Goal: Information Seeking & Learning: Learn about a topic

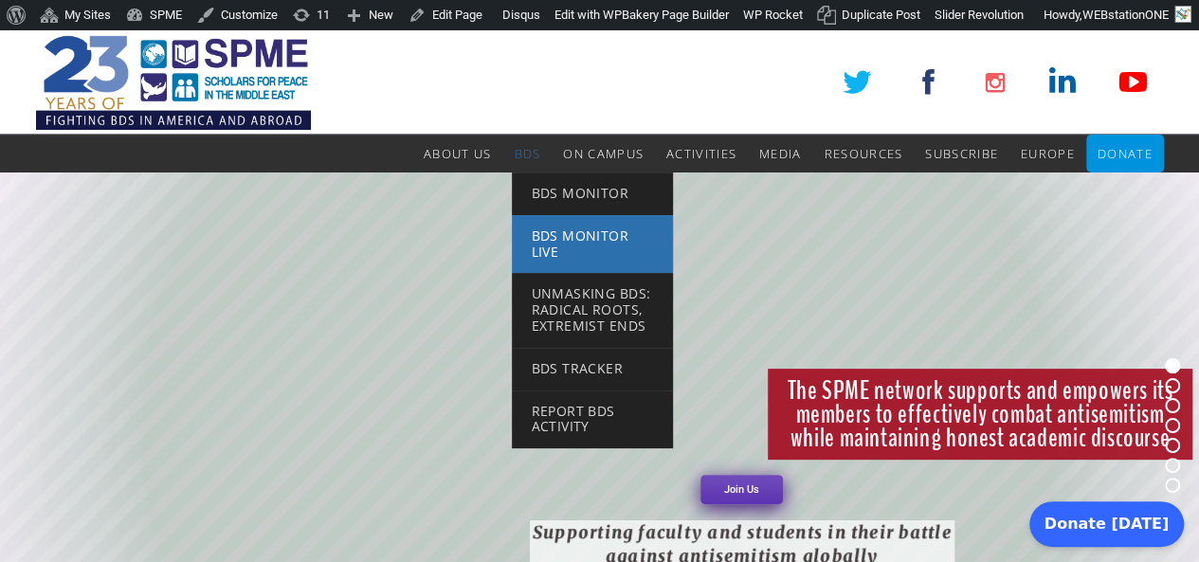
click at [585, 238] on span "BDS Monitor Live" at bounding box center [580, 243] width 98 height 34
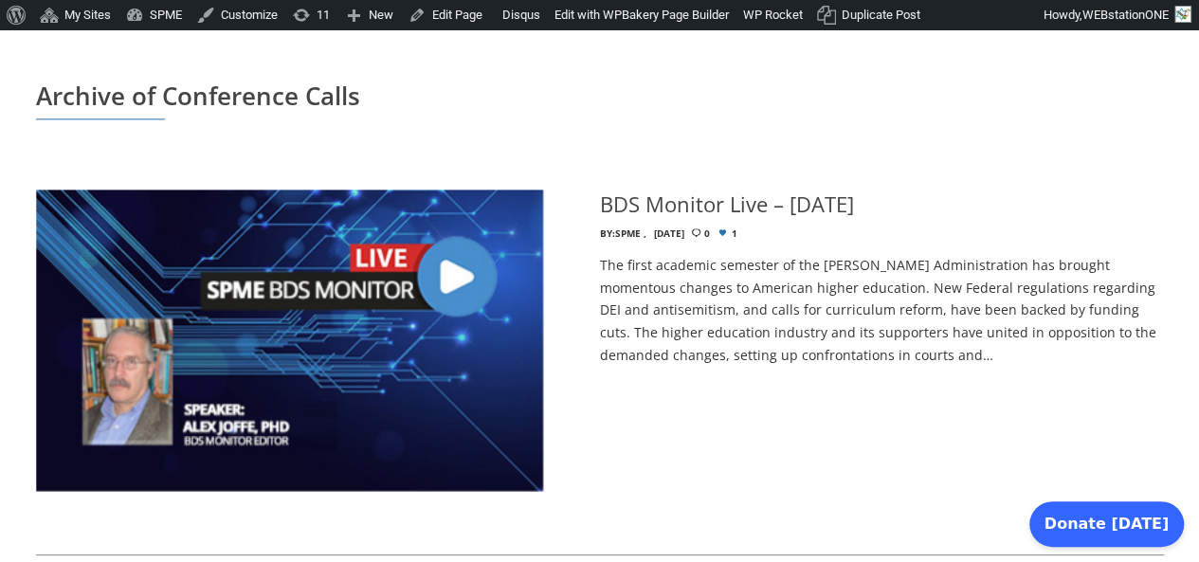
scroll to position [1168, 0]
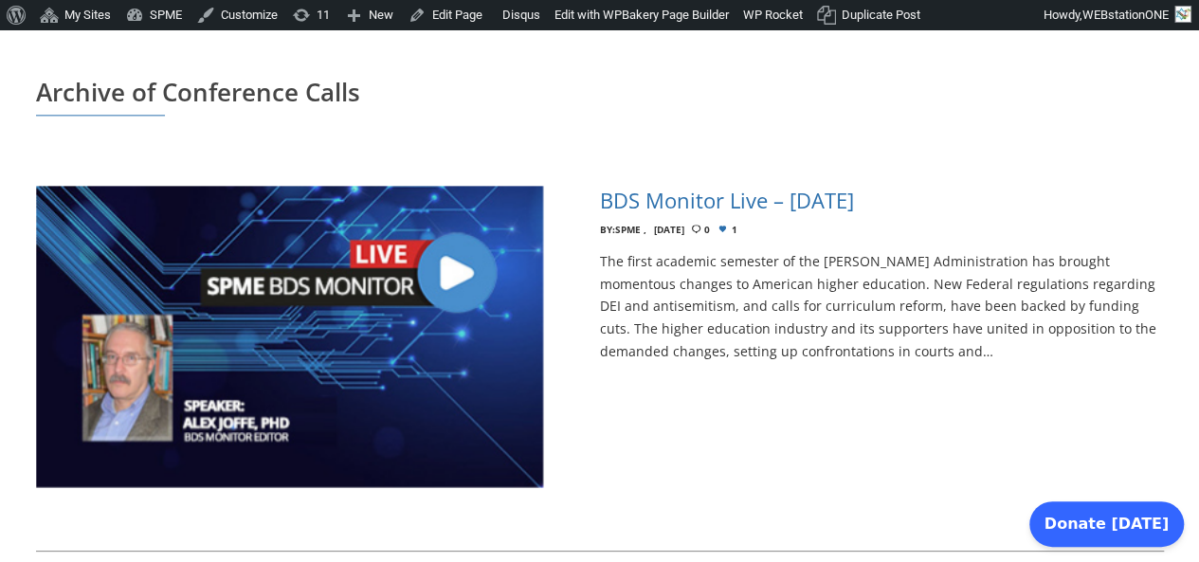
click at [776, 186] on h4 "BDS Monitor Live – May 13, 2025" at bounding box center [727, 200] width 254 height 29
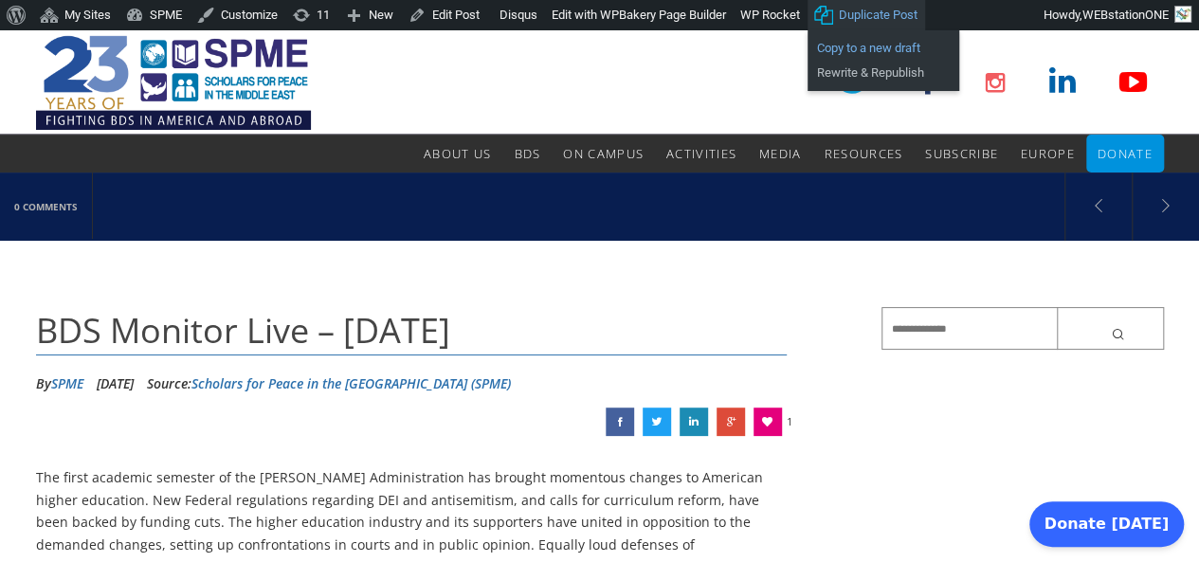
click at [875, 45] on link "Copy to a new draft" at bounding box center [883, 48] width 152 height 25
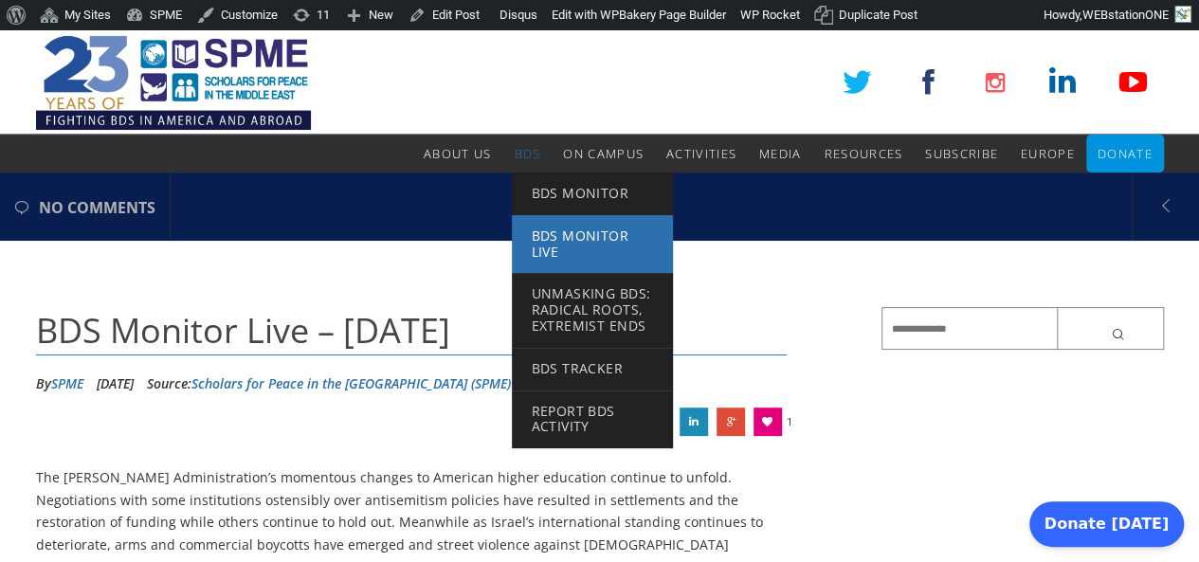
click at [563, 242] on span "BDS Monitor Live" at bounding box center [580, 243] width 98 height 34
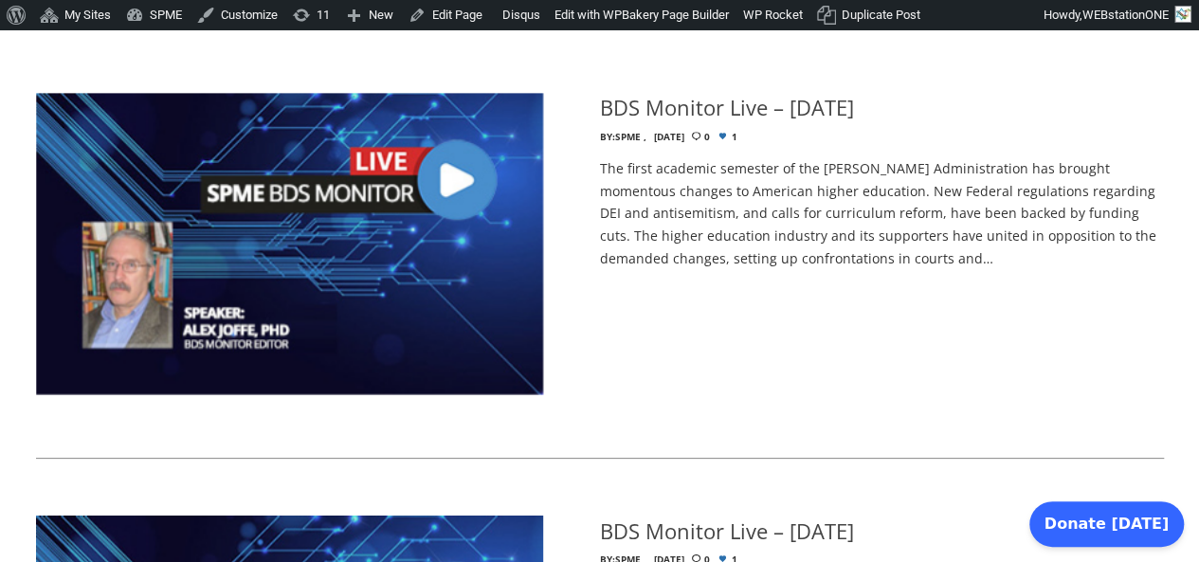
scroll to position [1262, 0]
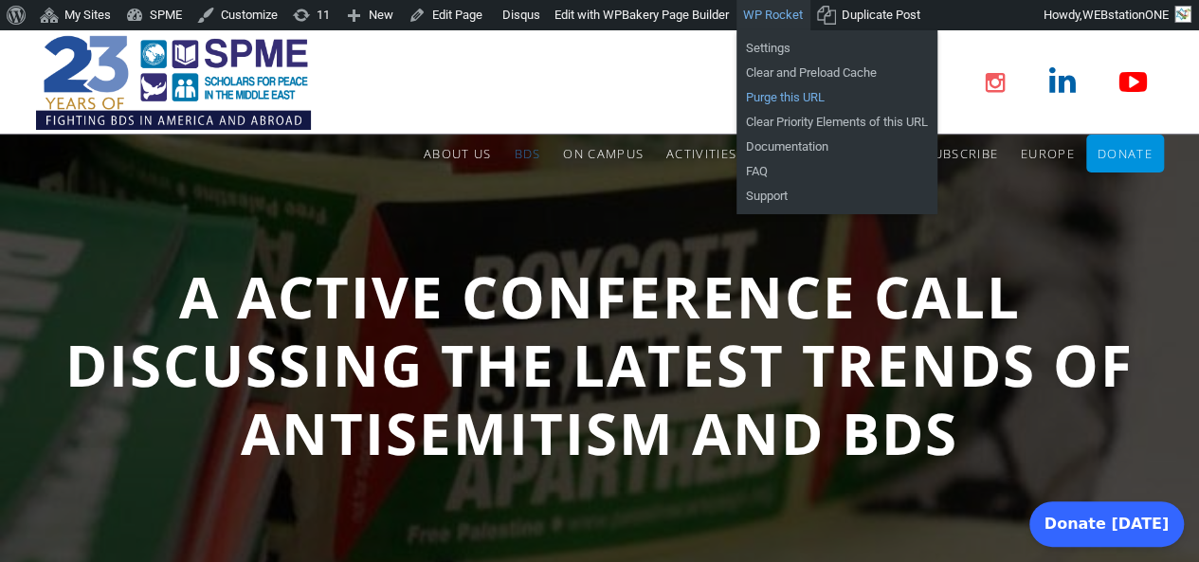
click at [787, 92] on link "Purge this URL" at bounding box center [836, 97] width 201 height 25
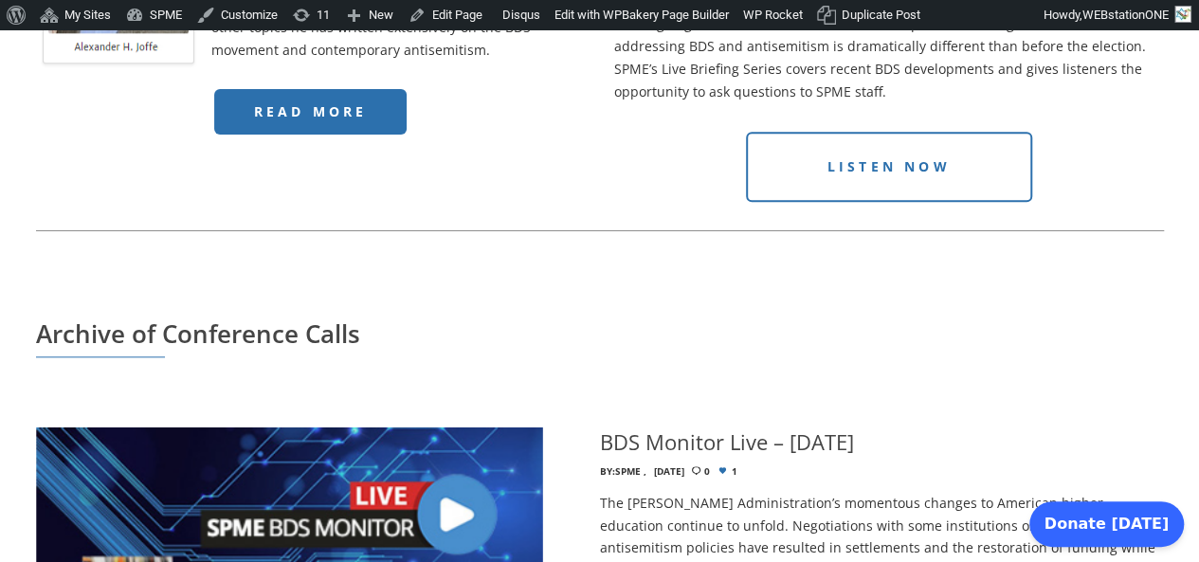
scroll to position [928, 0]
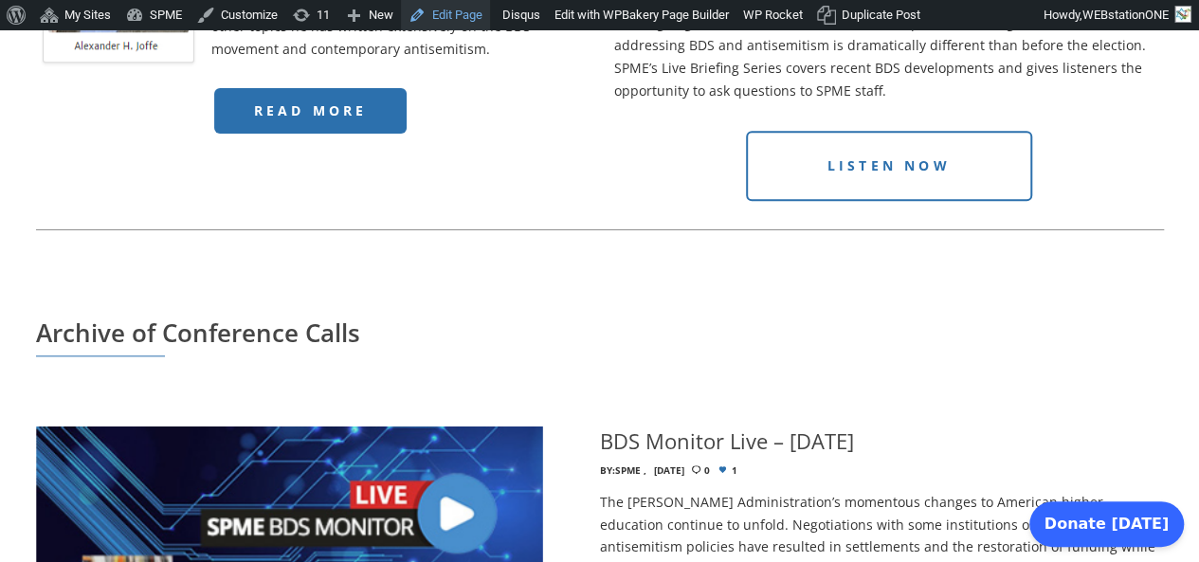
click at [453, 9] on link "Edit Page" at bounding box center [445, 15] width 89 height 30
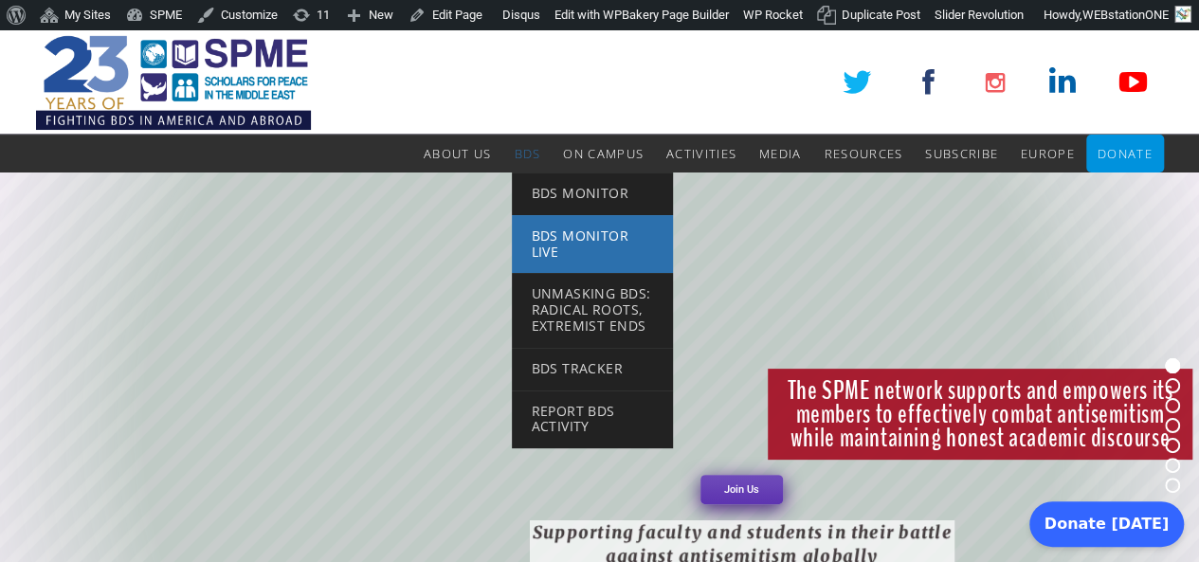
click at [547, 248] on span "BDS Monitor Live" at bounding box center [580, 243] width 98 height 34
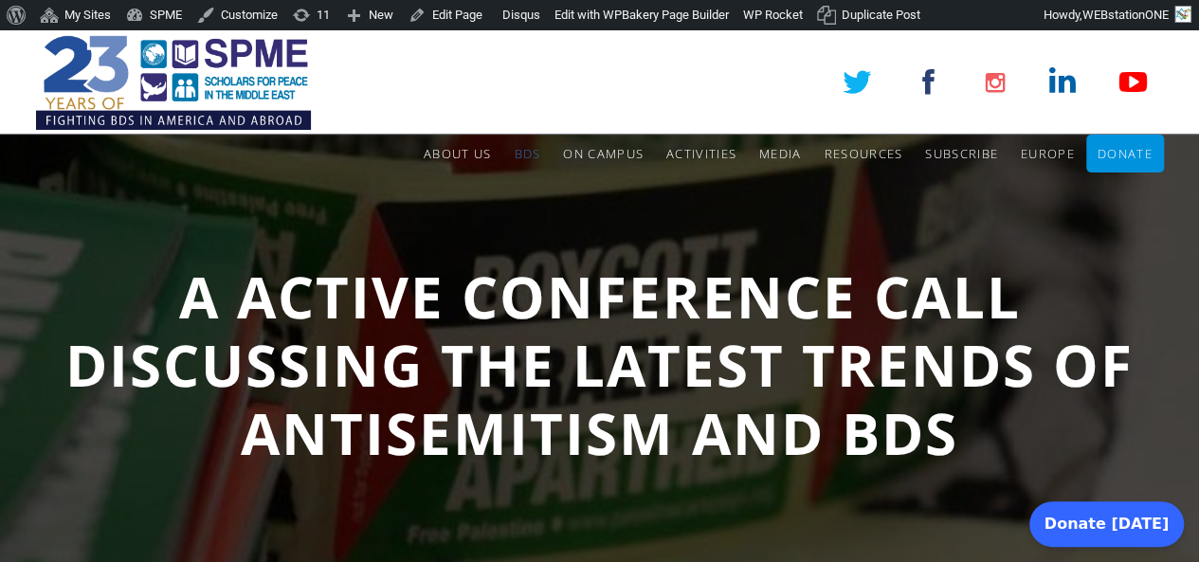
click at [165, 75] on img at bounding box center [173, 82] width 275 height 104
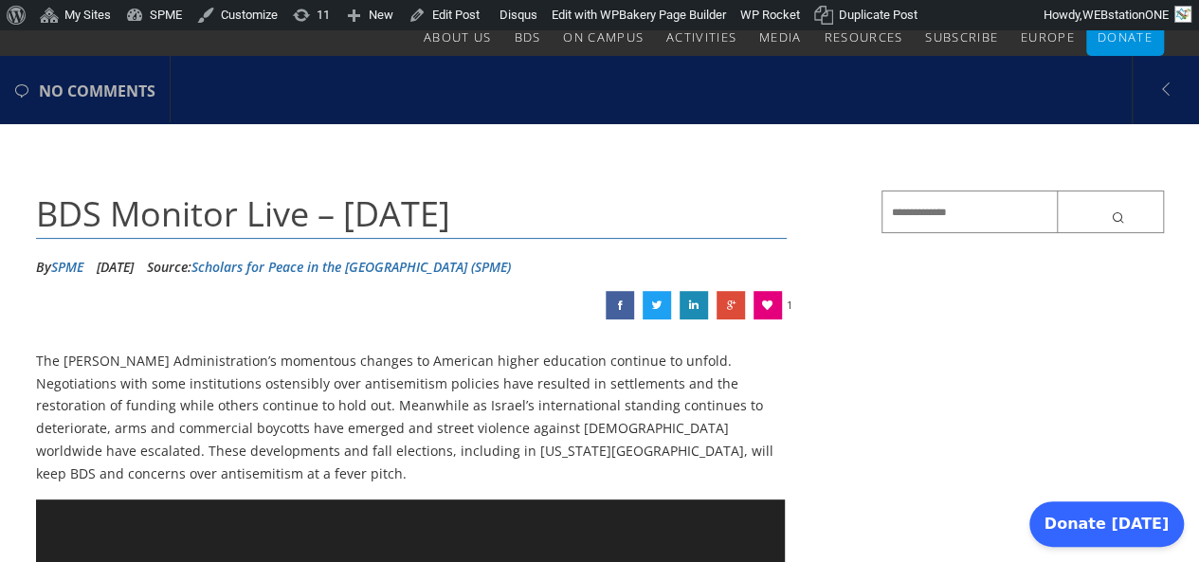
scroll to position [117, 0]
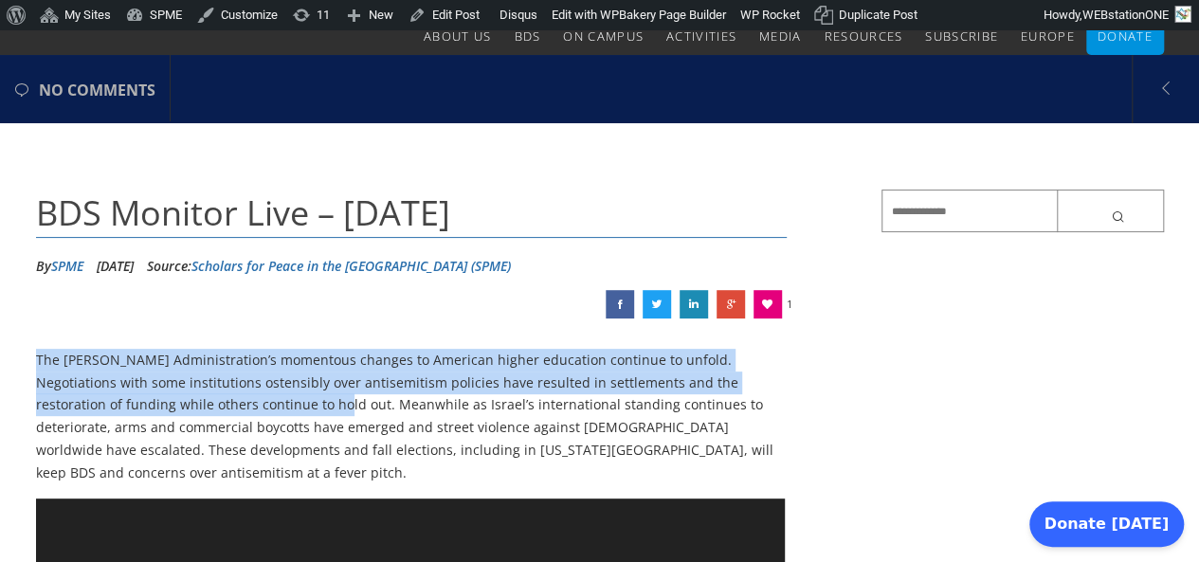
drag, startPoint x: 36, startPoint y: 358, endPoint x: 213, endPoint y: 399, distance: 181.8
click at [213, 399] on p "The [PERSON_NAME] Administration’s momentous changes to American higher educati…" at bounding box center [411, 416] width 751 height 135
copy p "The [PERSON_NAME] Administration’s momentous changes to American higher educati…"
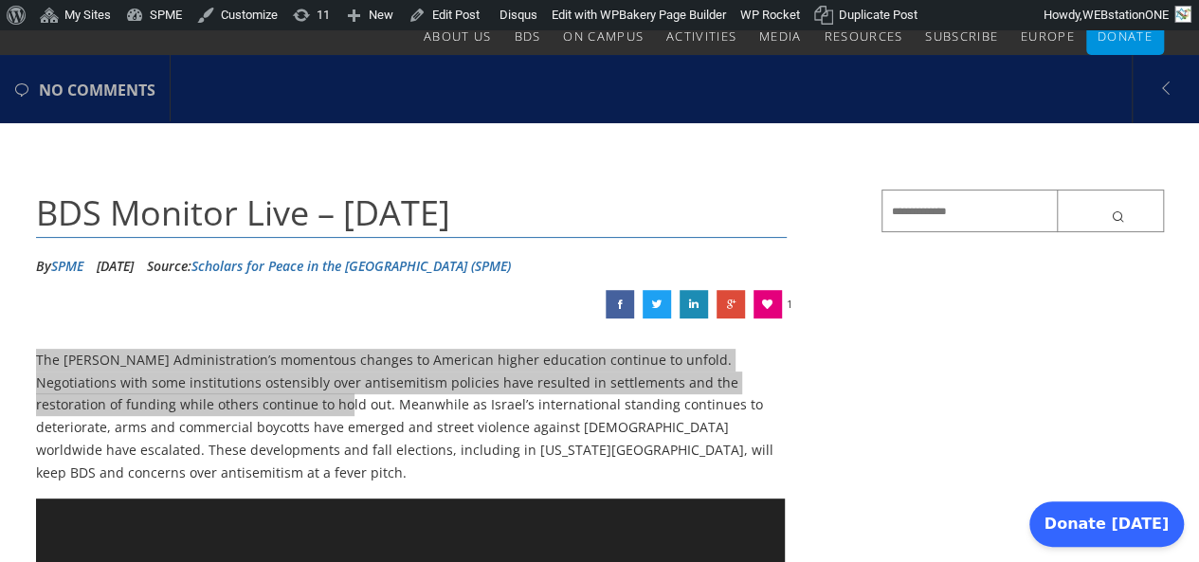
scroll to position [0, 0]
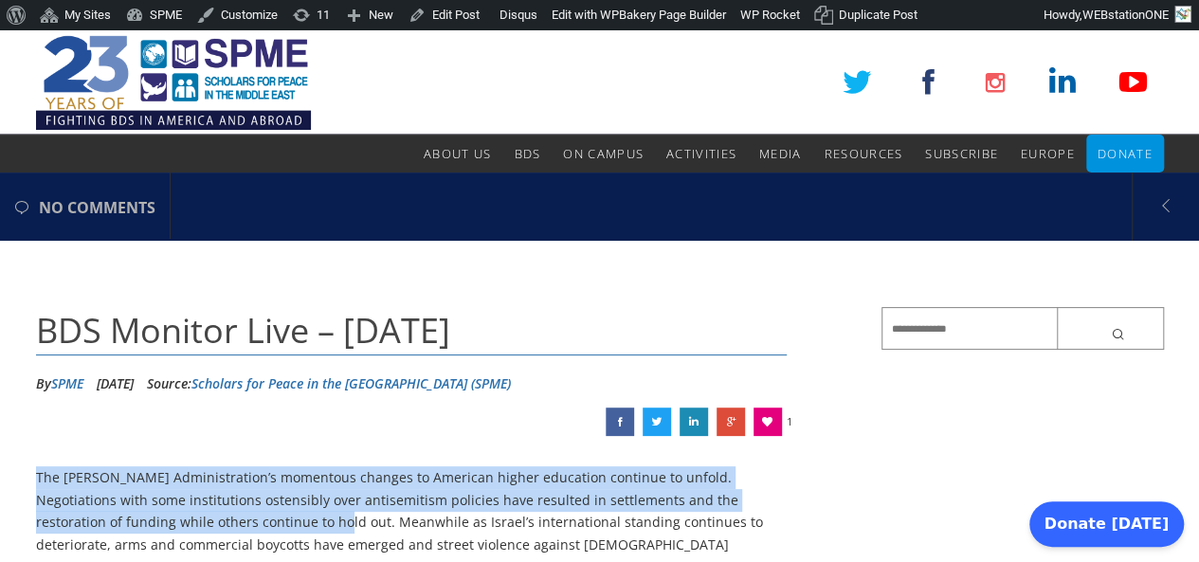
click at [88, 77] on img at bounding box center [173, 82] width 275 height 104
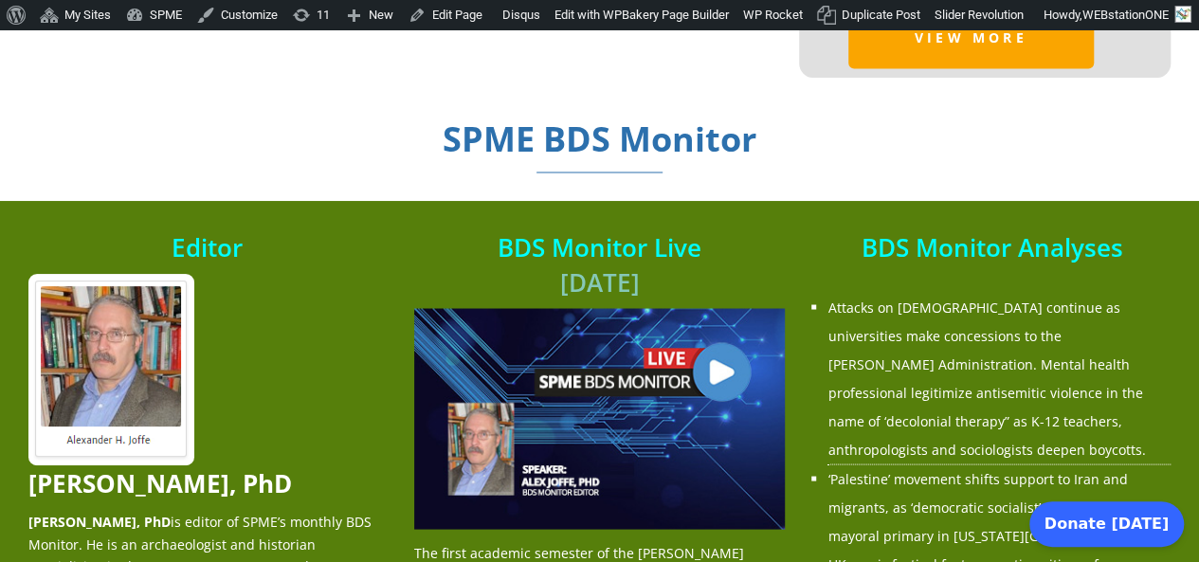
scroll to position [1614, 0]
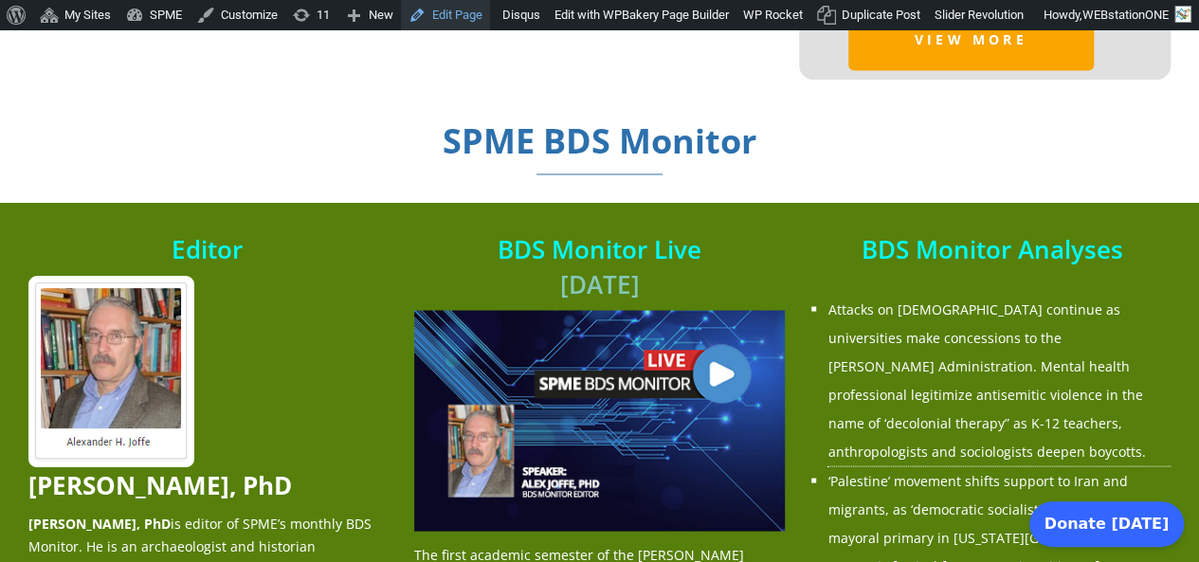
click at [445, 24] on link "Edit Page" at bounding box center [445, 15] width 89 height 30
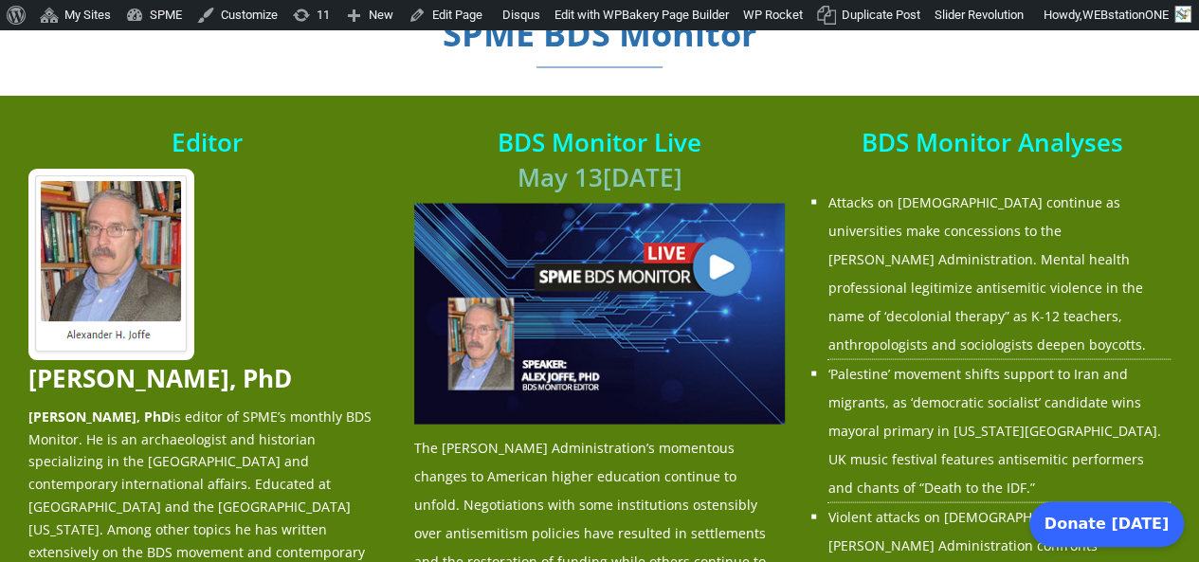
scroll to position [1722, 0]
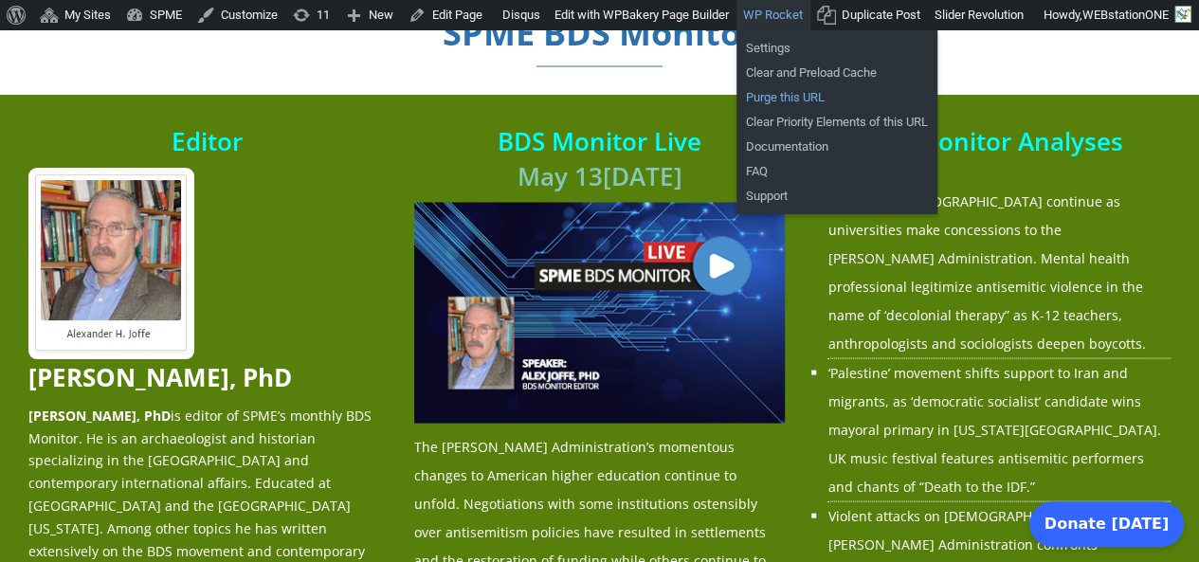
click at [773, 98] on link "Purge this URL" at bounding box center [836, 97] width 201 height 25
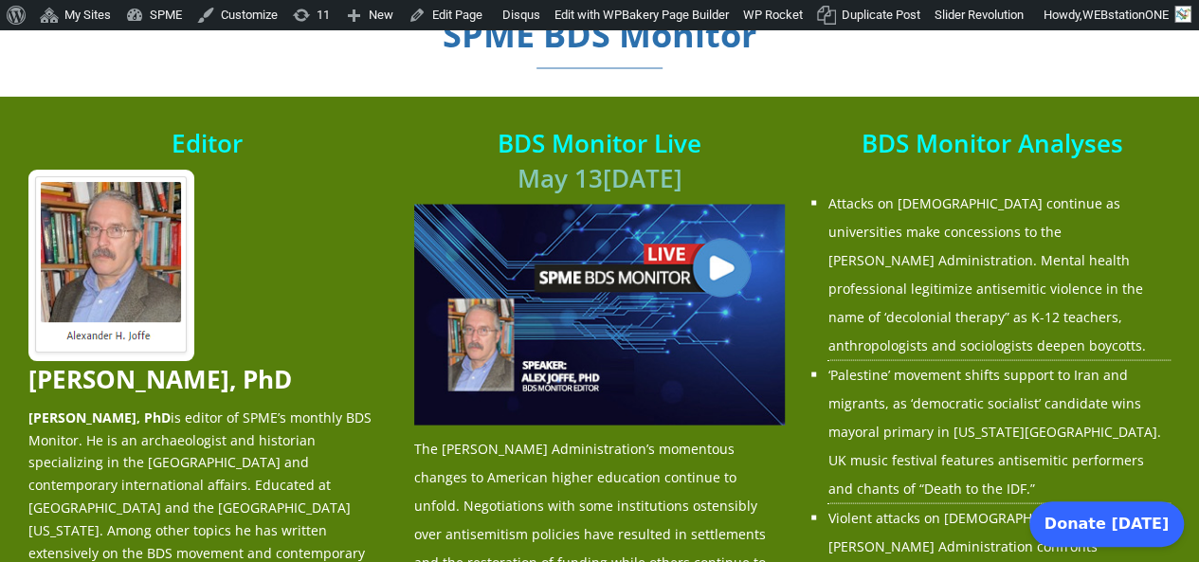
scroll to position [1723, 0]
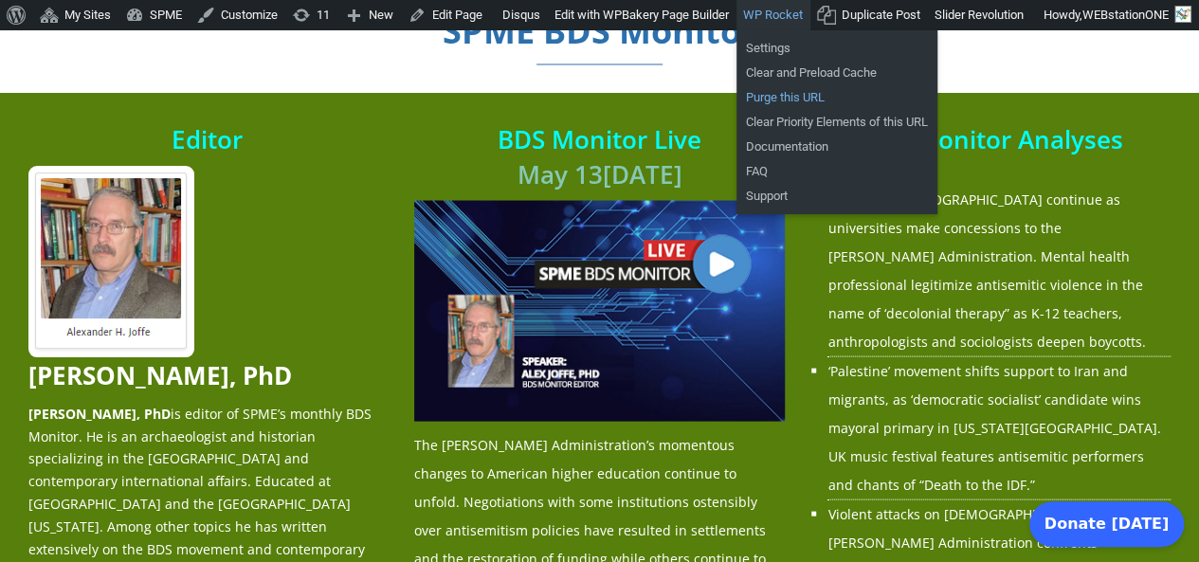
click at [783, 90] on link "Purge this URL" at bounding box center [836, 97] width 201 height 25
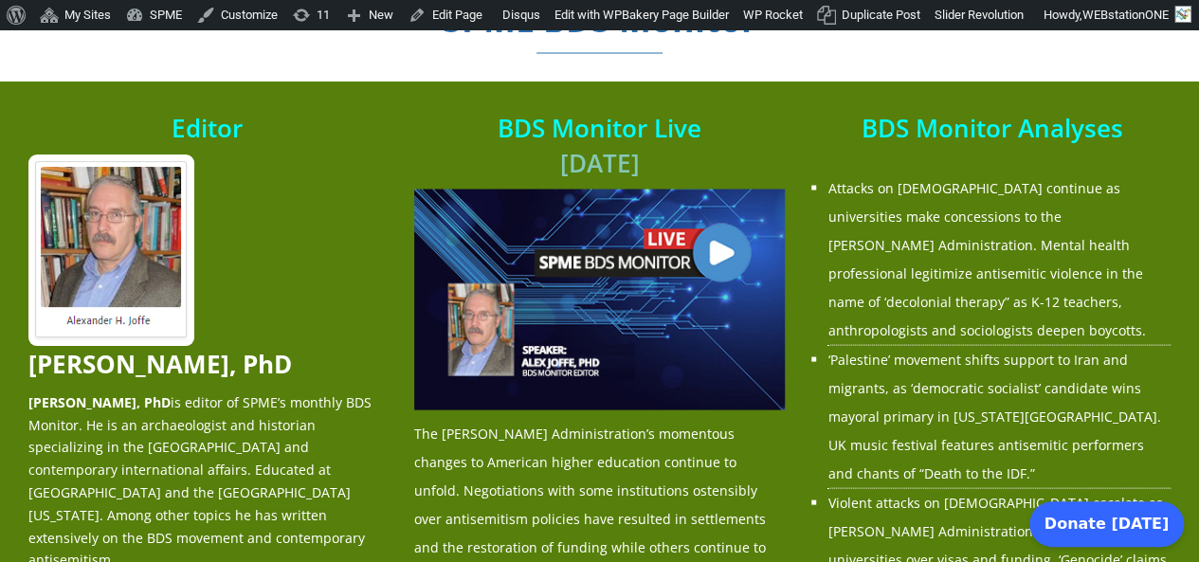
scroll to position [1738, 0]
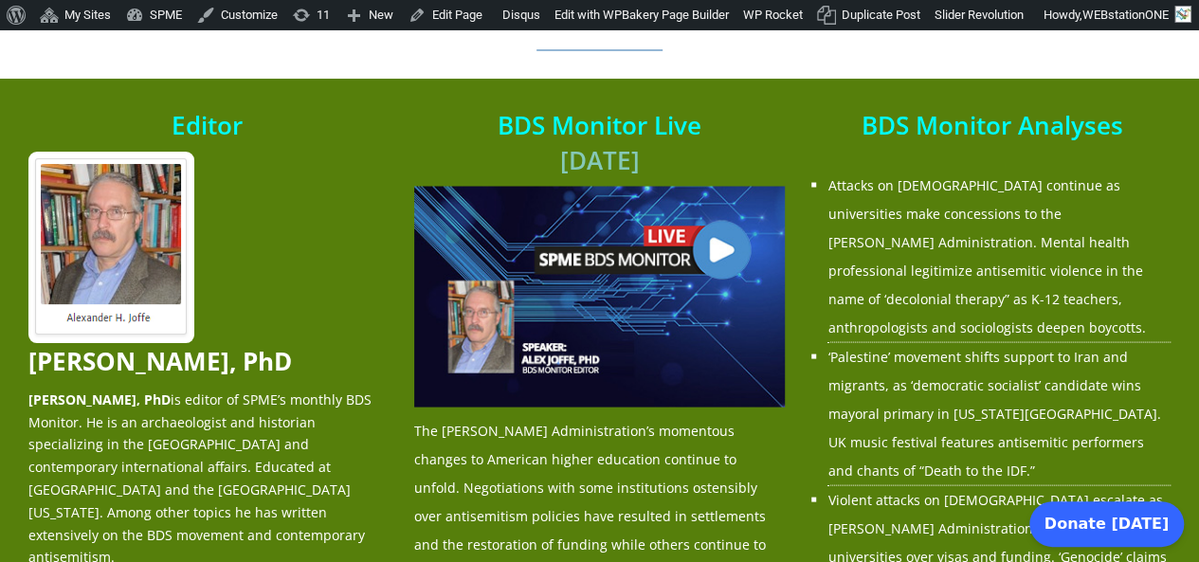
click at [659, 300] on img at bounding box center [599, 296] width 371 height 220
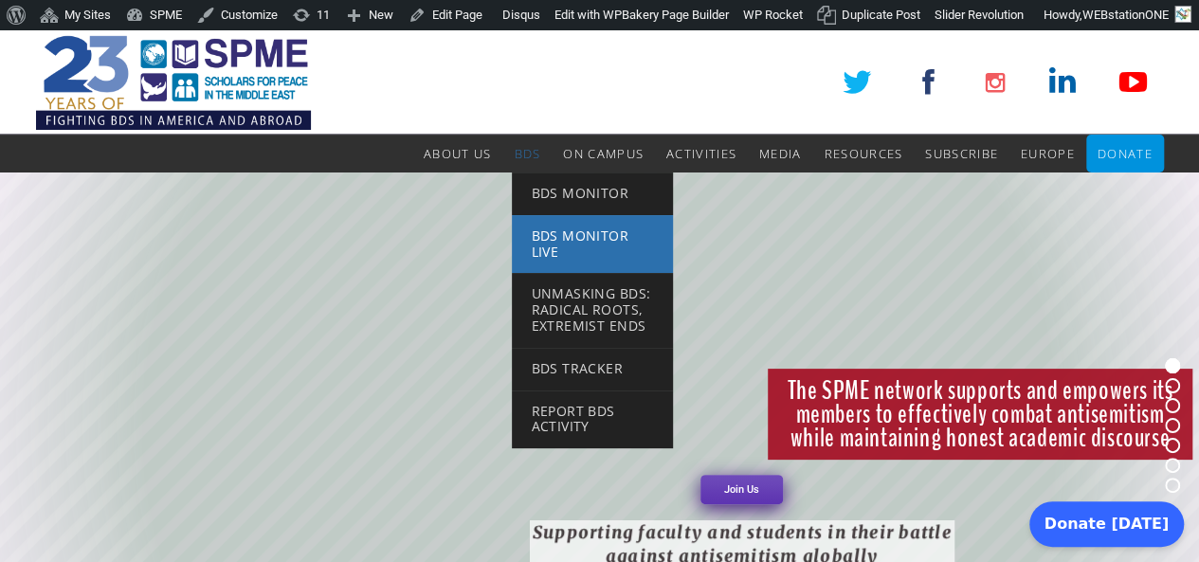
click at [572, 232] on span "BDS Monitor Live" at bounding box center [580, 243] width 98 height 34
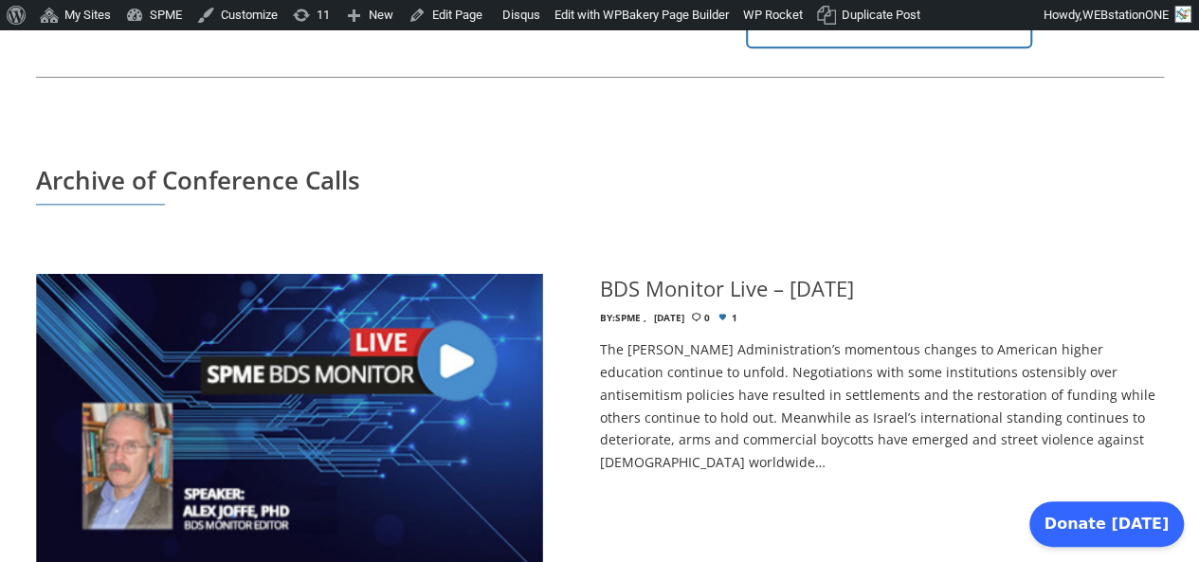
scroll to position [1040, 0]
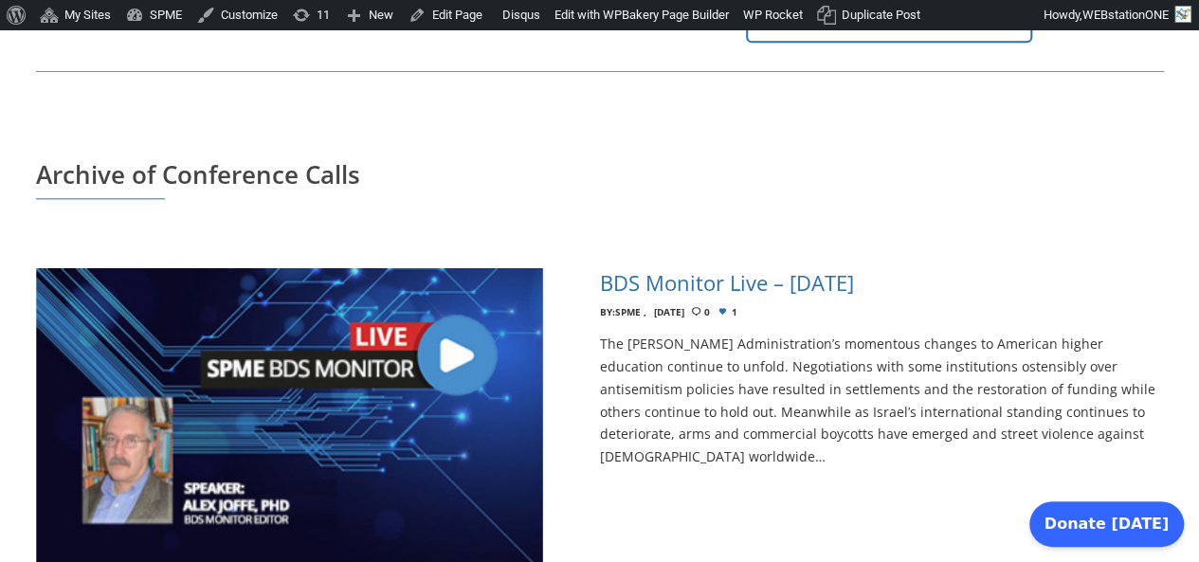
click at [790, 268] on h4 "BDS Monitor Live – [DATE]" at bounding box center [727, 282] width 254 height 29
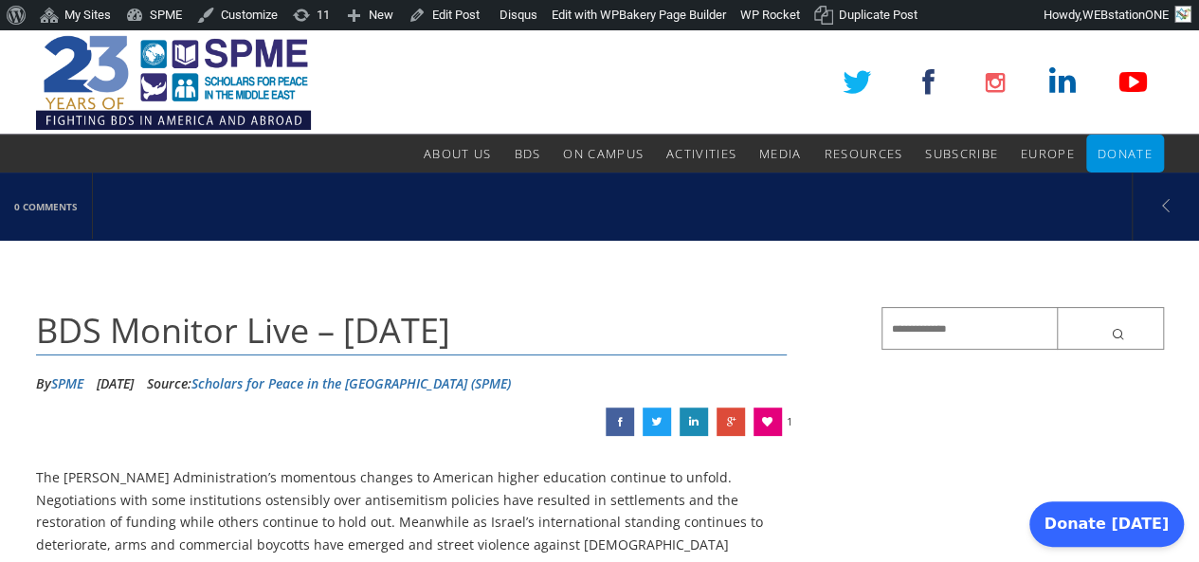
click at [451, 16] on link "Edit Post" at bounding box center [444, 15] width 86 height 30
